Goal: Task Accomplishment & Management: Manage account settings

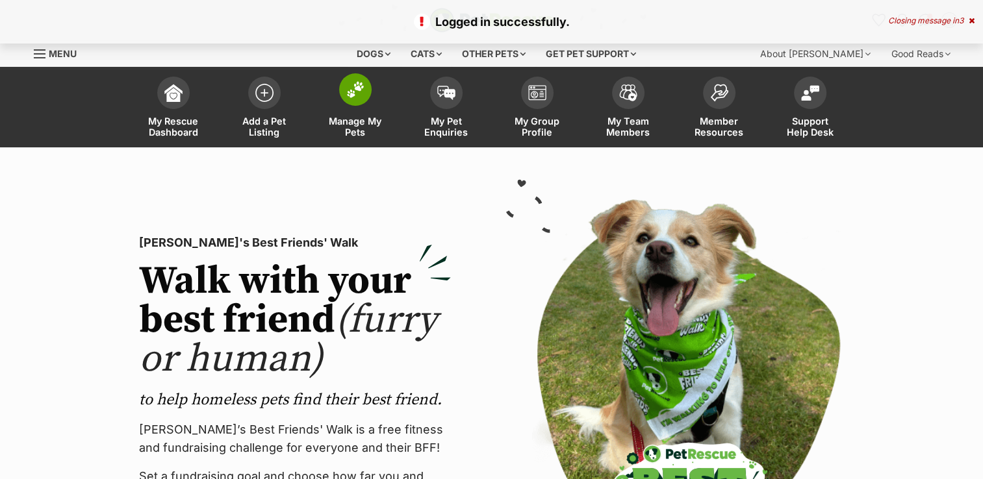
click at [361, 96] on img at bounding box center [355, 89] width 18 height 17
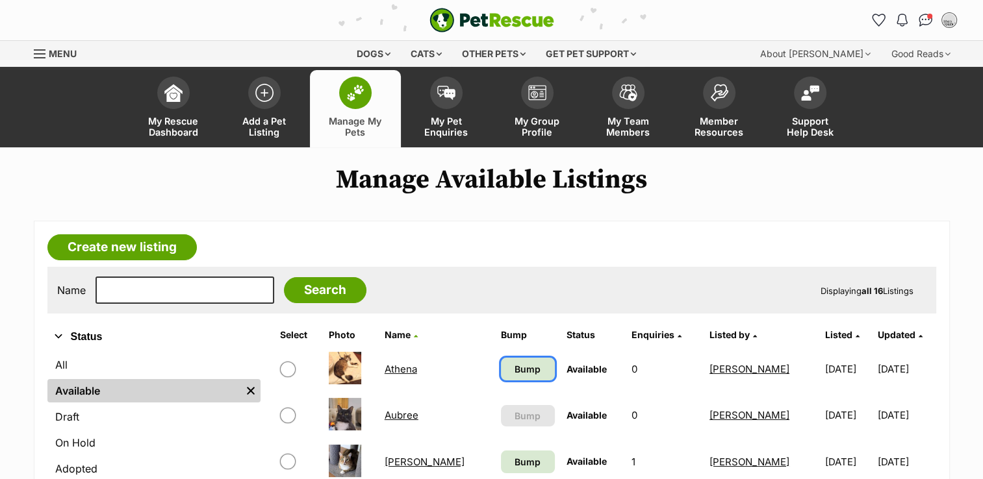
click at [514, 365] on span "Bump" at bounding box center [527, 369] width 26 height 14
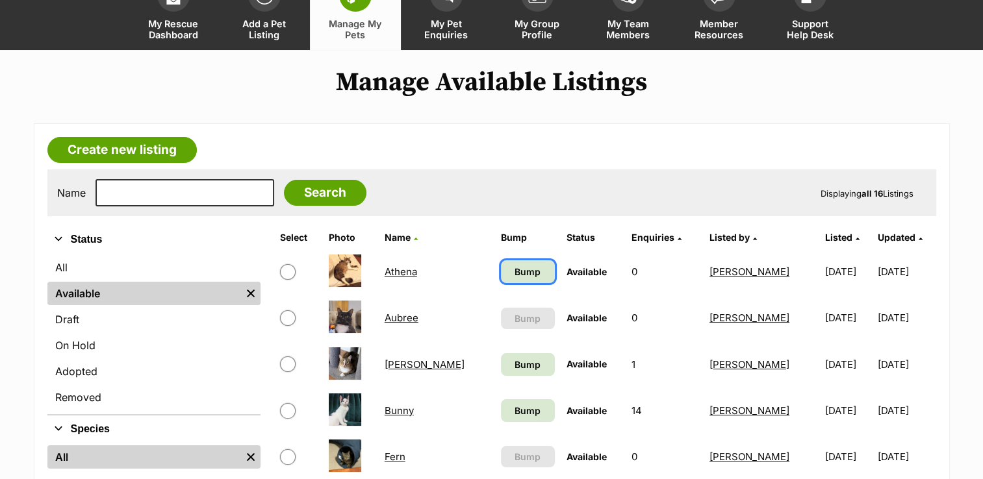
scroll to position [130, 0]
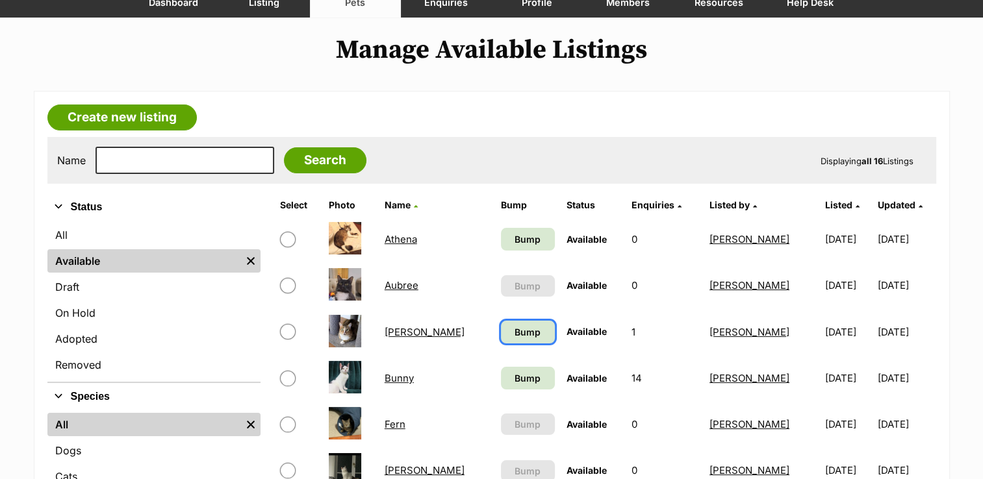
click at [520, 334] on span "Bump" at bounding box center [527, 332] width 26 height 14
click at [518, 375] on span "Bump" at bounding box center [527, 378] width 26 height 14
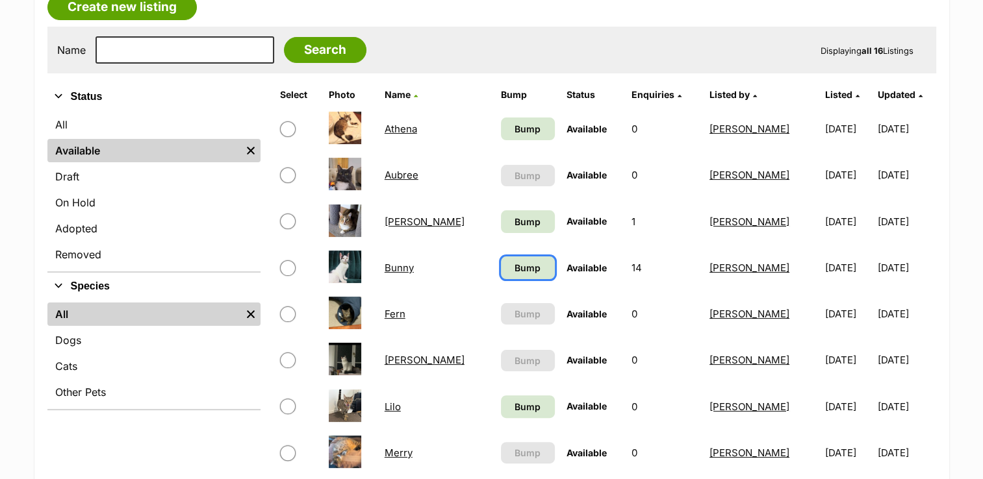
scroll to position [260, 0]
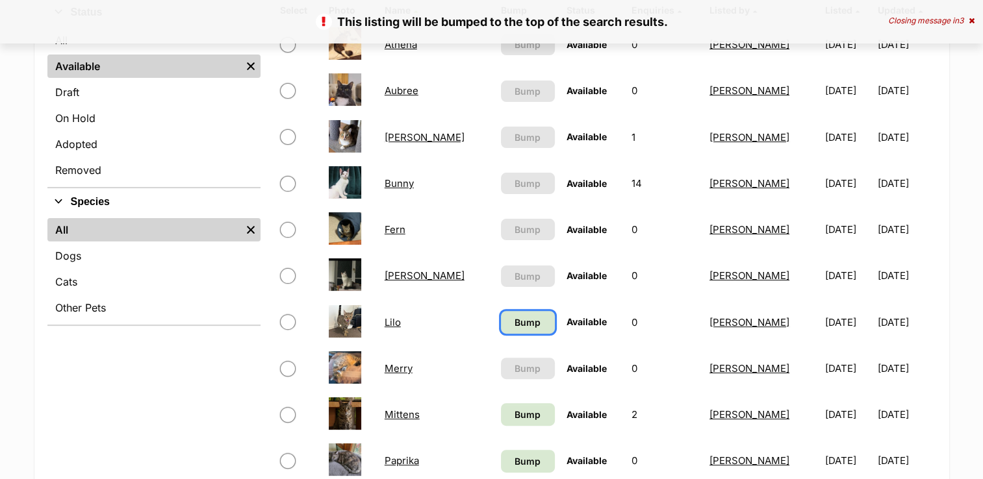
click at [514, 319] on span "Bump" at bounding box center [527, 323] width 26 height 14
click at [516, 414] on span "Bump" at bounding box center [527, 415] width 26 height 14
click at [527, 455] on span "Bump" at bounding box center [527, 462] width 26 height 14
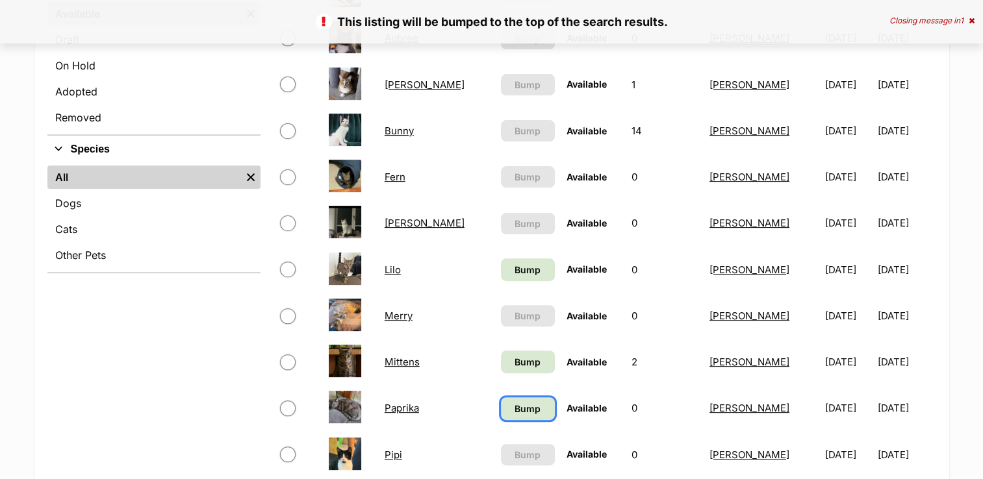
scroll to position [455, 0]
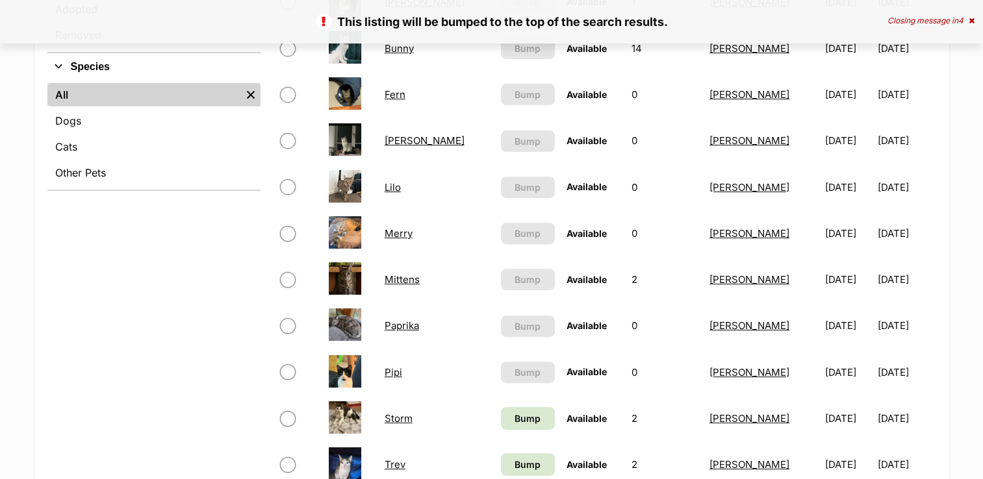
scroll to position [584, 0]
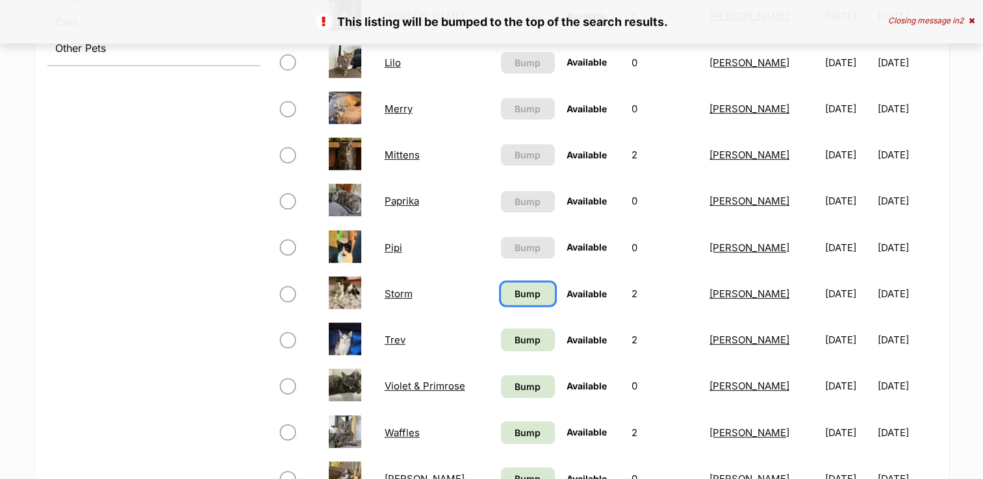
click at [515, 294] on span "Bump" at bounding box center [527, 294] width 26 height 14
click at [514, 431] on span "Bump" at bounding box center [527, 433] width 26 height 14
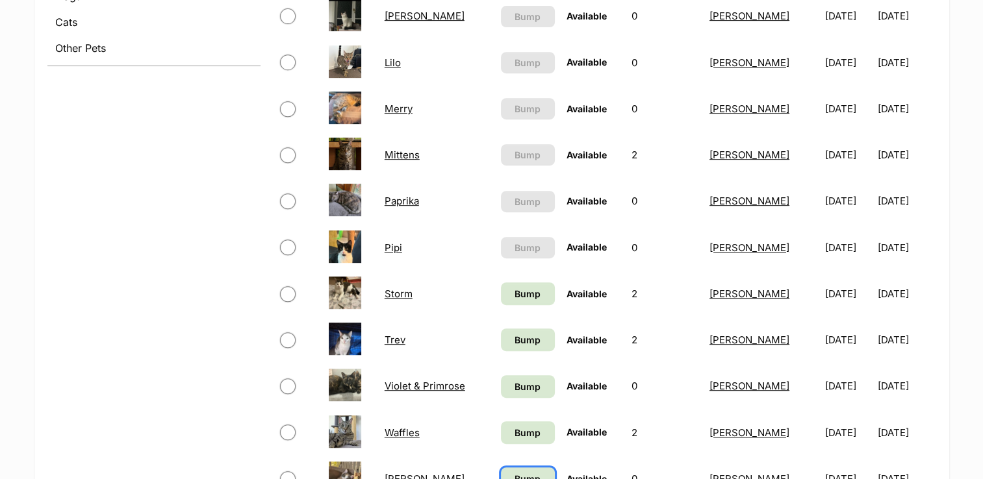
click at [518, 475] on span "Bump" at bounding box center [527, 479] width 26 height 14
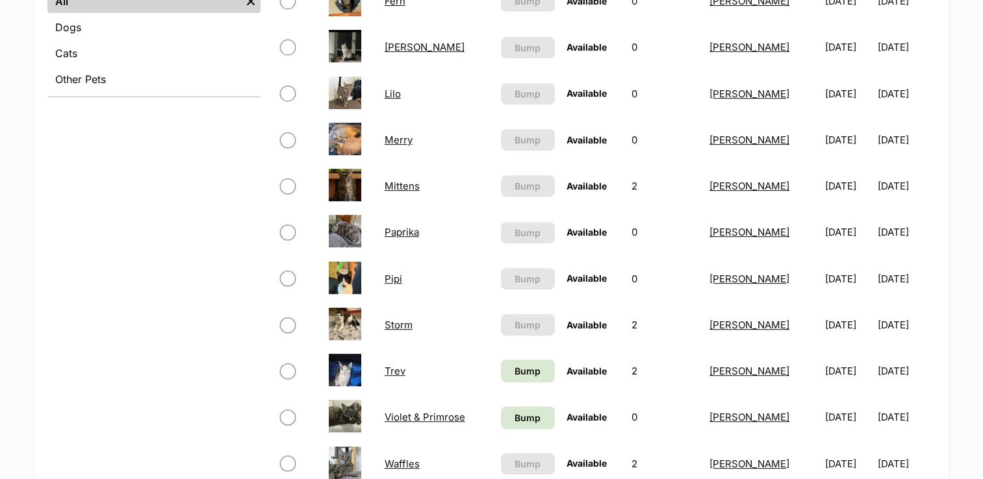
scroll to position [584, 0]
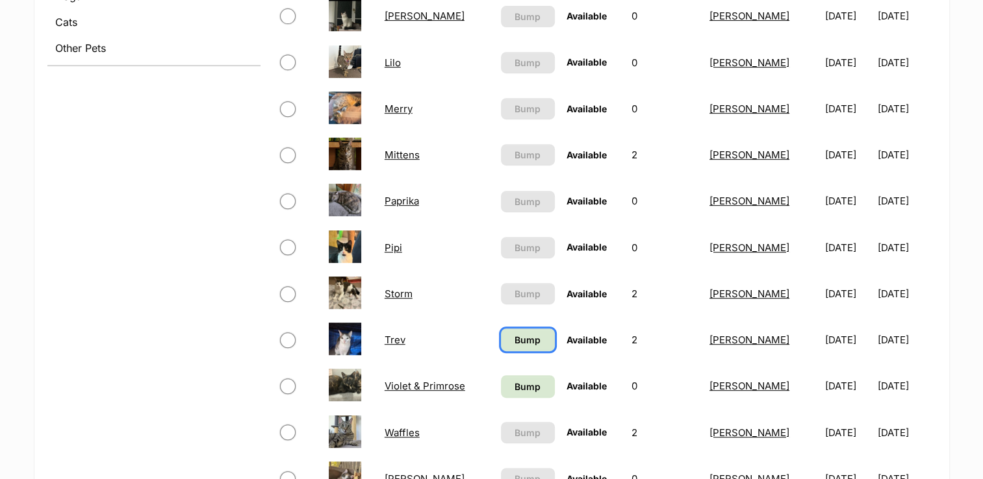
click at [514, 341] on span "Bump" at bounding box center [527, 340] width 26 height 14
click at [517, 380] on span "Bump" at bounding box center [527, 387] width 26 height 14
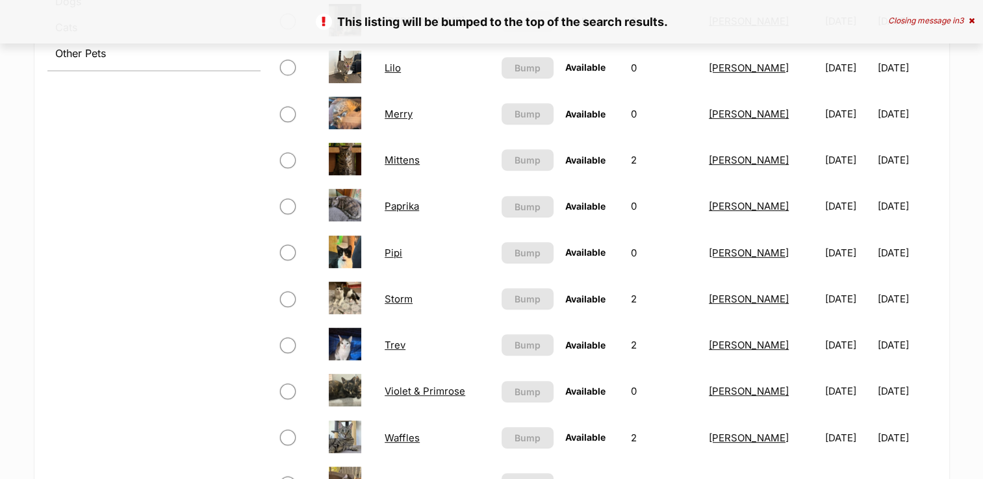
scroll to position [584, 0]
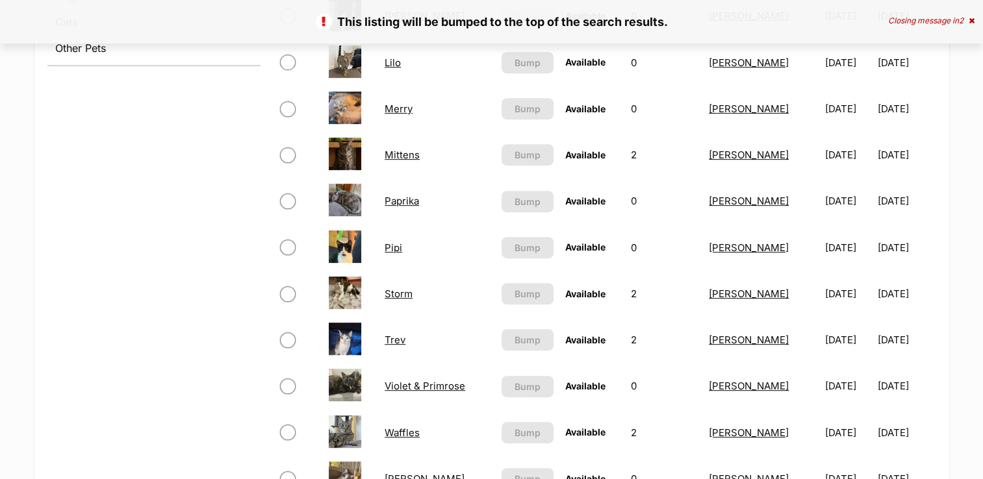
click at [392, 336] on link "Trev" at bounding box center [394, 340] width 21 height 12
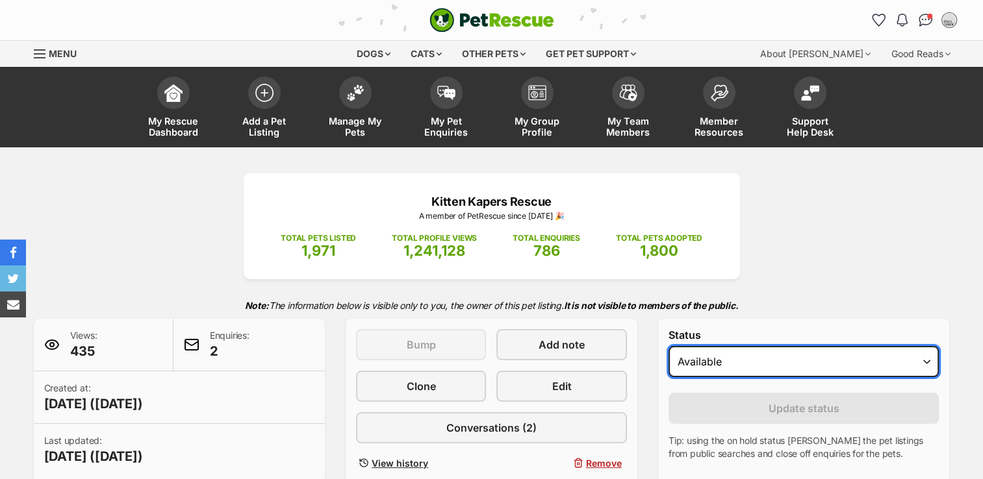
click at [926, 358] on select "Draft - not available as listing has enquires Available On hold Adopted" at bounding box center [803, 361] width 271 height 31
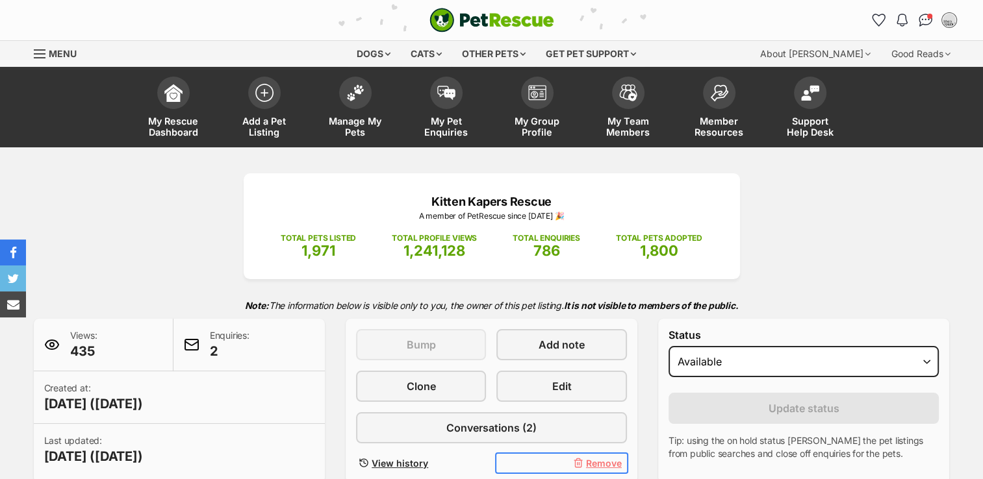
click at [608, 460] on span "Remove" at bounding box center [604, 464] width 36 height 14
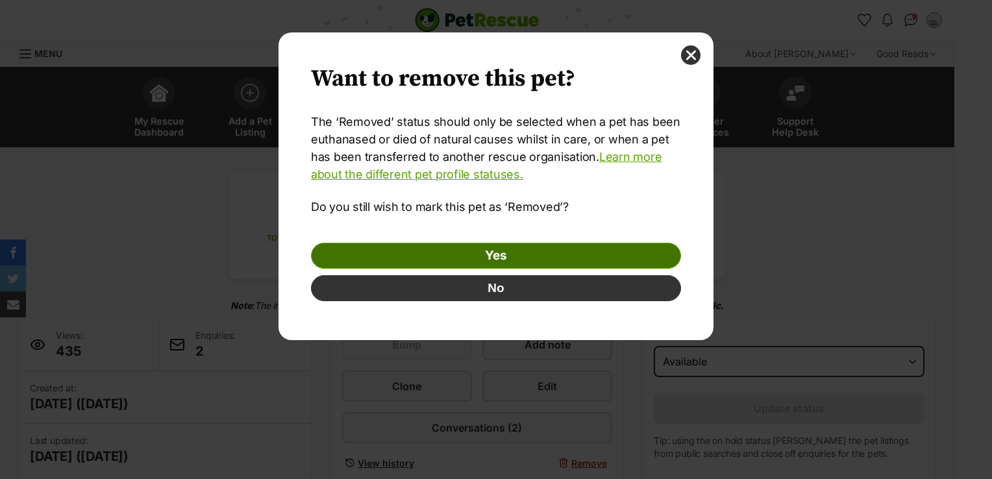
click at [501, 258] on link "Yes" at bounding box center [496, 256] width 370 height 26
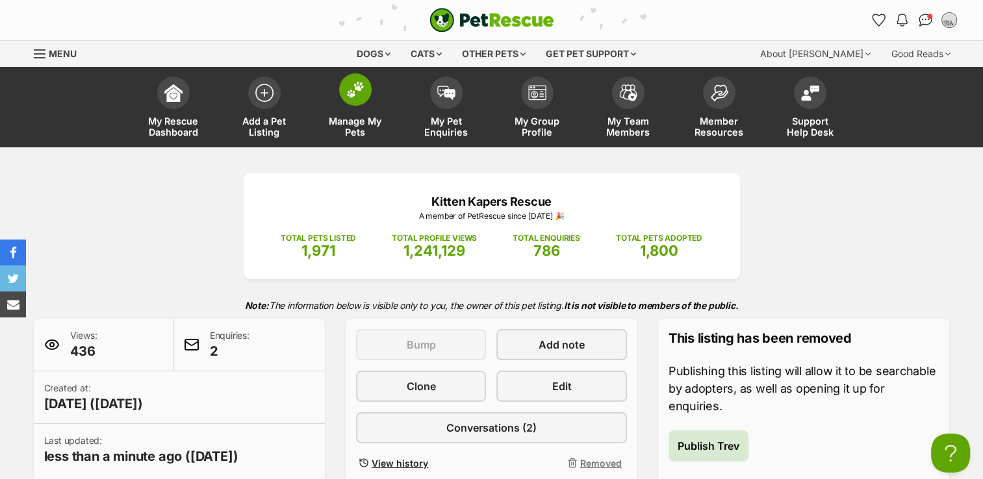
click at [351, 96] on img at bounding box center [355, 89] width 18 height 17
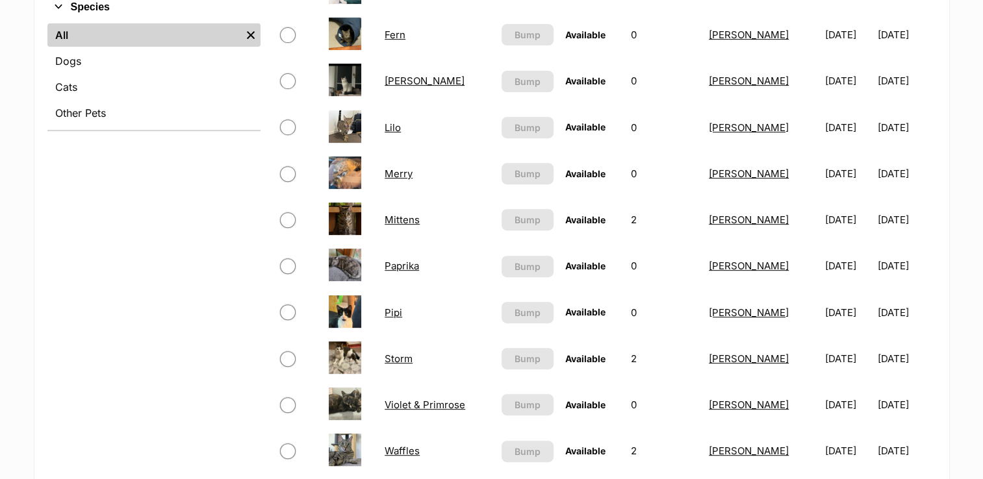
scroll to position [714, 0]
